Goal: Task Accomplishment & Management: Manage account settings

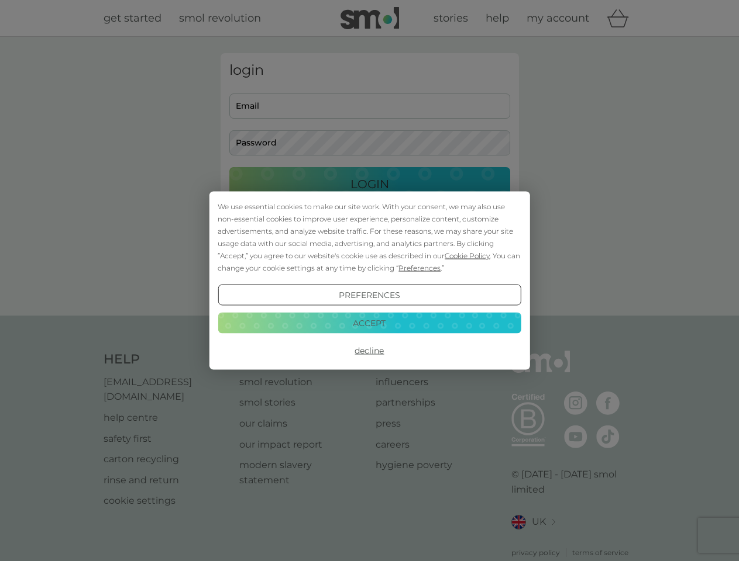
click at [467, 256] on span "Cookie Policy" at bounding box center [466, 255] width 45 height 9
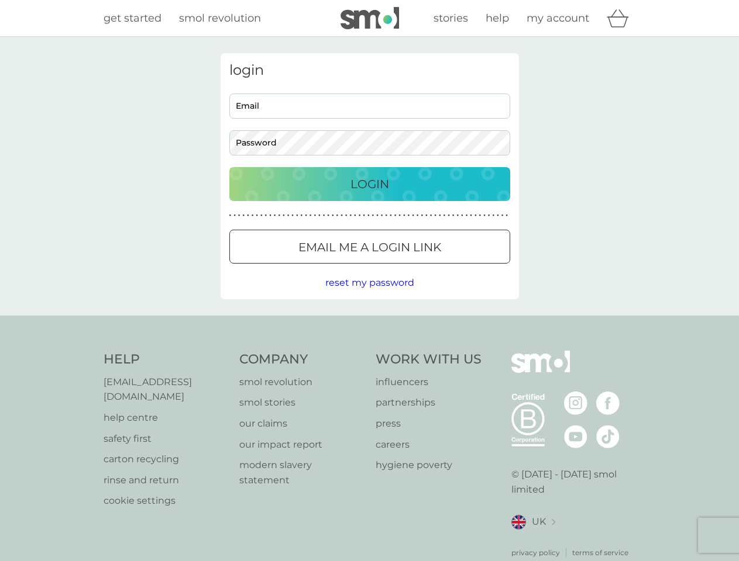
click at [418, 268] on div "login Email Password Login ● ● ● ● ● ● ● ● ● ● ● ● ● ● ● ● ● ● ● ● ● ● ● ● ● ● …" at bounding box center [369, 176] width 298 height 246
click at [369, 295] on div "login Email Password Login ● ● ● ● ● ● ● ● ● ● ● ● ● ● ● ● ● ● ● ● ● ● ● ● ● ● …" at bounding box center [369, 176] width 298 height 246
click at [369, 351] on div "Help [EMAIL_ADDRESS][DOMAIN_NAME] help centre safety first carton recycling rin…" at bounding box center [369, 455] width 532 height 208
click at [369, 323] on div "Help [EMAIL_ADDRESS][DOMAIN_NAME] help centre safety first carton recycling rin…" at bounding box center [369, 455] width 739 height 278
